Goal: Book appointment/travel/reservation

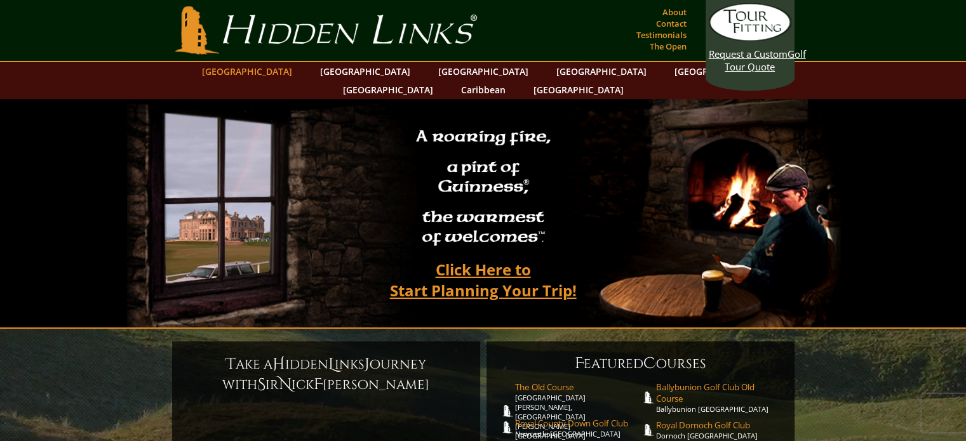
click at [277, 76] on link "[GEOGRAPHIC_DATA]" at bounding box center [247, 71] width 103 height 18
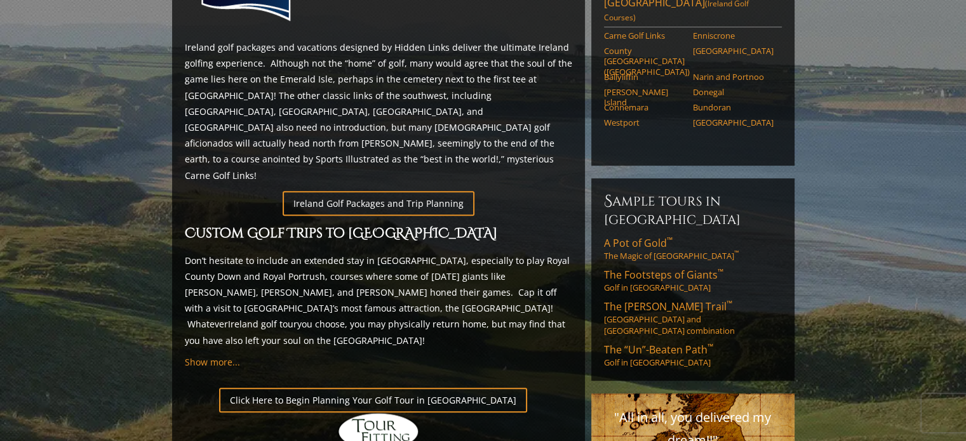
scroll to position [699, 0]
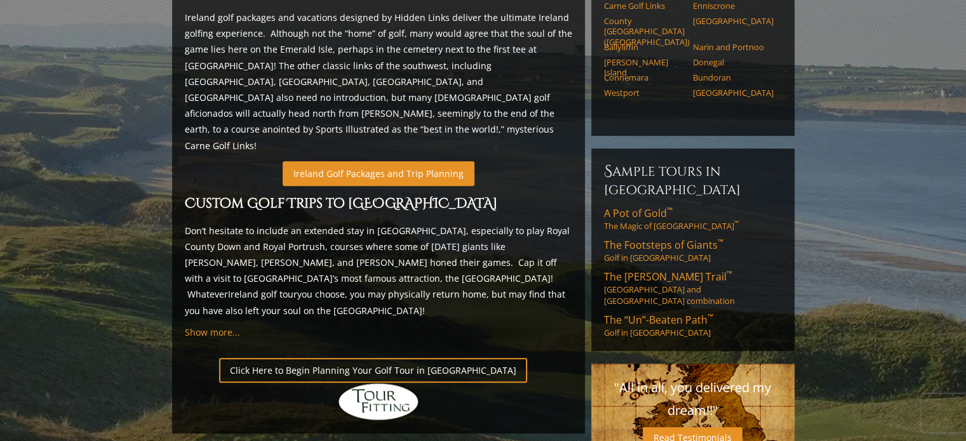
click at [338, 161] on link "Ireland Golf Packages and Trip Planning" at bounding box center [379, 173] width 192 height 25
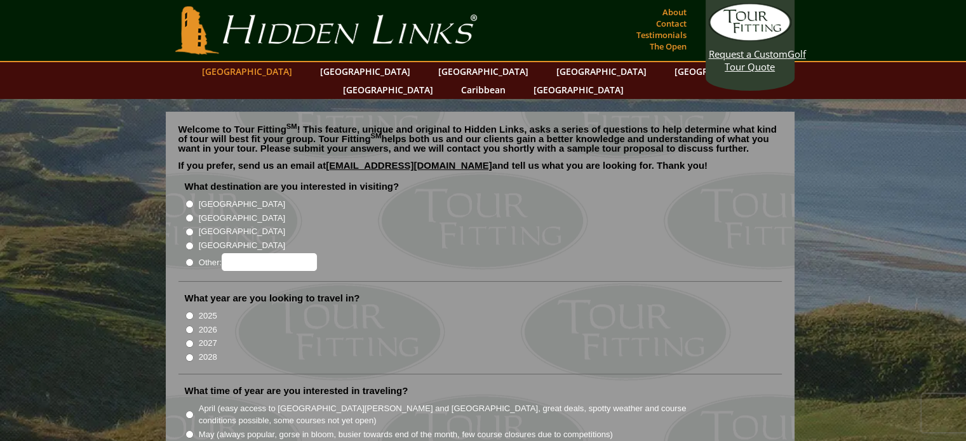
click at [290, 72] on link "[GEOGRAPHIC_DATA]" at bounding box center [247, 71] width 103 height 18
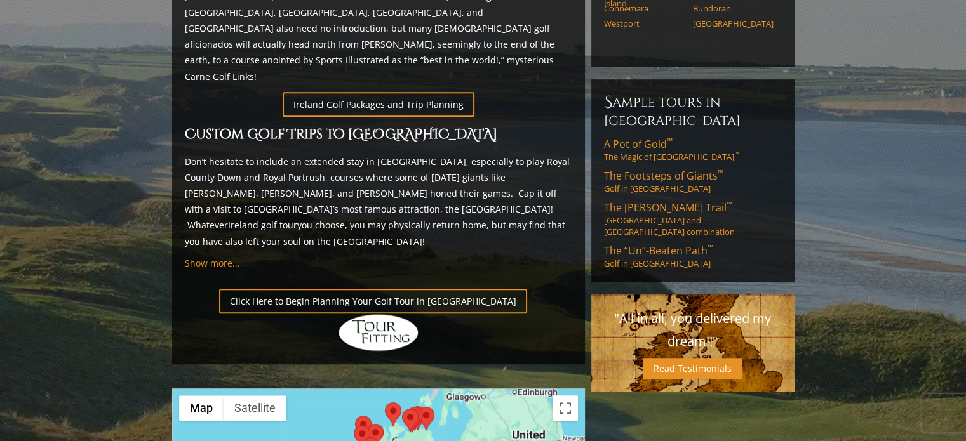
scroll to position [762, 0]
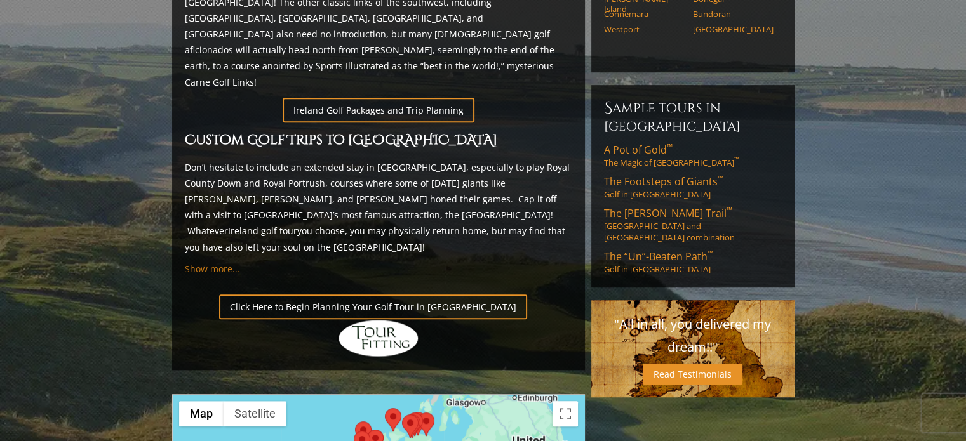
click at [229, 263] on span "Show more..." at bounding box center [212, 269] width 55 height 12
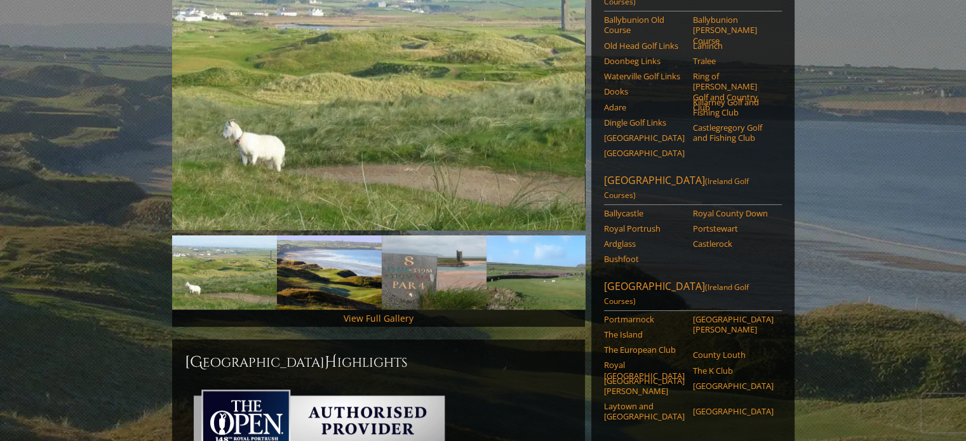
scroll to position [0, 0]
